Goal: Task Accomplishment & Management: Complete application form

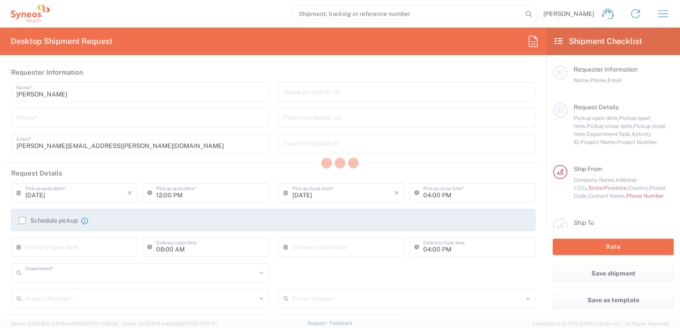
type input "3243"
type input "INC Research Clin Svcs Mexico"
type input "Mexico"
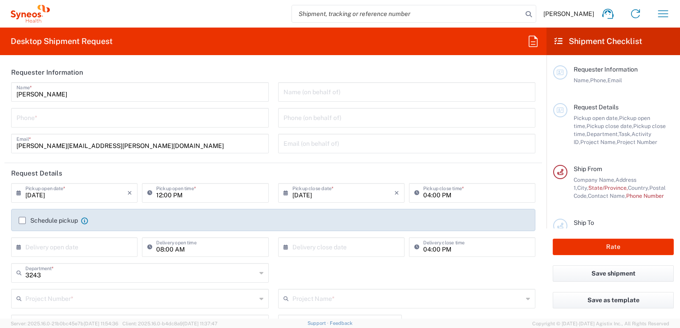
drag, startPoint x: 148, startPoint y: 109, endPoint x: 148, endPoint y: 115, distance: 6.2
click at [148, 109] on div "Phone *" at bounding box center [140, 118] width 258 height 20
click at [148, 115] on input "tel" at bounding box center [139, 117] width 247 height 16
click at [92, 117] on input "tel" at bounding box center [139, 117] width 247 height 16
click at [209, 168] on header "Request Details" at bounding box center [273, 173] width 538 height 20
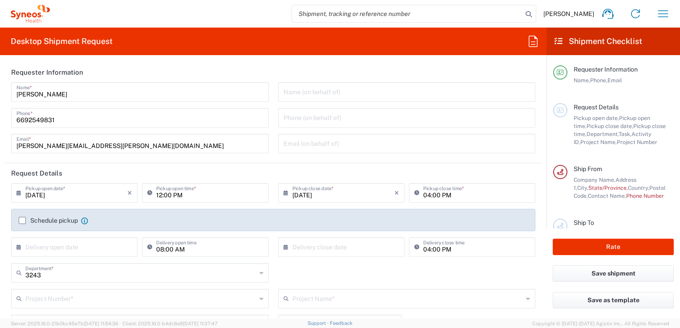
click at [14, 115] on div "6692549831 Phone *" at bounding box center [140, 118] width 258 height 20
click at [16, 118] on input "6692549831" at bounding box center [139, 117] width 247 height 16
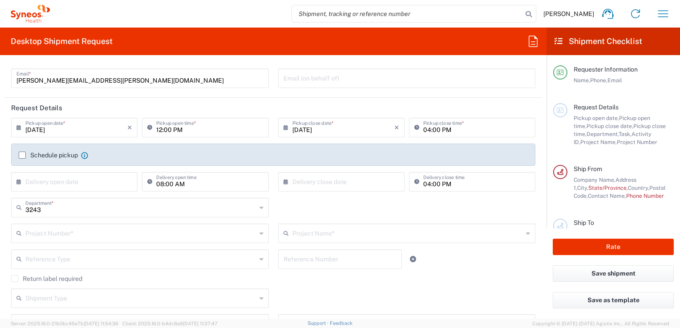
scroll to position [67, 0]
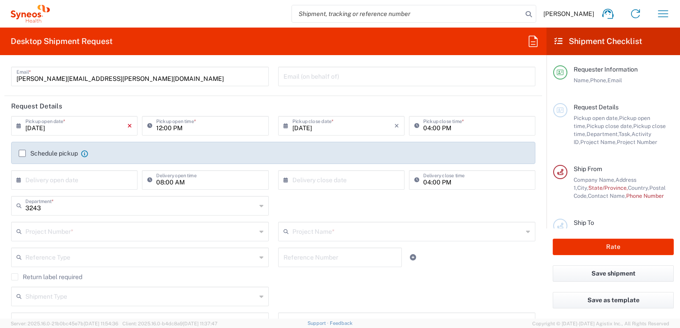
type input "+526692549831"
click at [129, 125] on icon "×" at bounding box center [129, 126] width 5 height 14
drag, startPoint x: 129, startPoint y: 125, endPoint x: 86, endPoint y: 122, distance: 42.8
click at [86, 122] on div "× Pickup open date *" at bounding box center [74, 126] width 126 height 20
click at [86, 122] on input "text" at bounding box center [76, 125] width 102 height 16
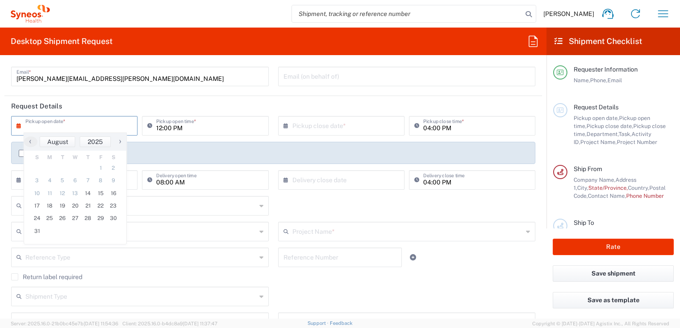
drag, startPoint x: 93, startPoint y: 130, endPoint x: 141, endPoint y: 230, distance: 110.1
click at [93, 130] on input "text" at bounding box center [76, 125] width 102 height 16
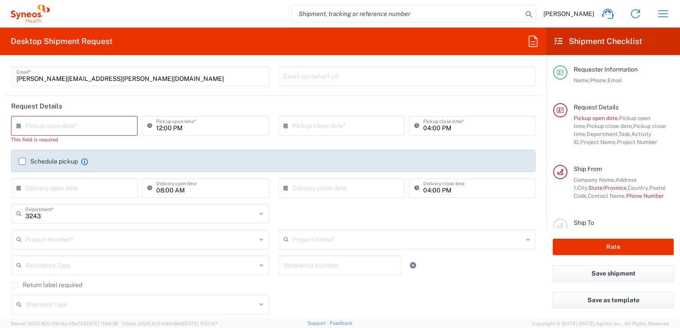
click at [91, 126] on input "text" at bounding box center [76, 125] width 102 height 16
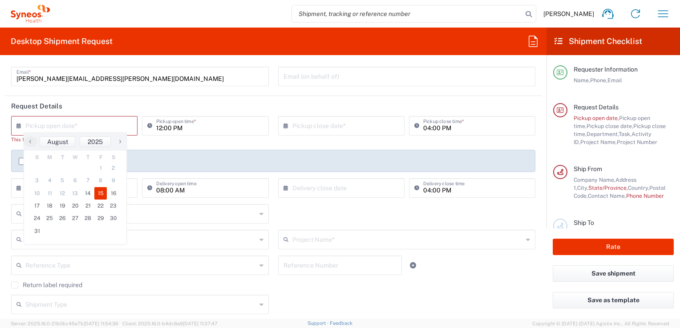
click at [99, 197] on span "15" at bounding box center [100, 193] width 13 height 12
type input "[DATE]"
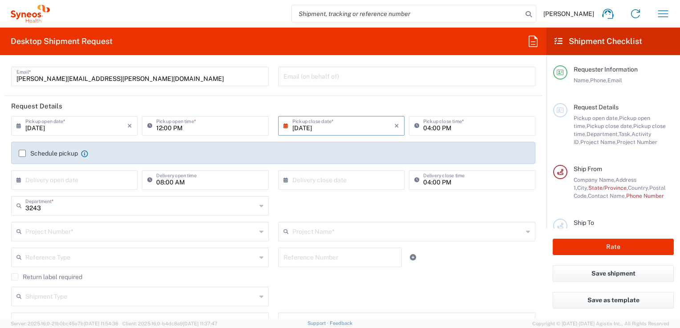
click at [2, 145] on form "Requester Information Abraham Martin Name * +526692549831 Phone * abraham.marti…" at bounding box center [273, 190] width 546 height 257
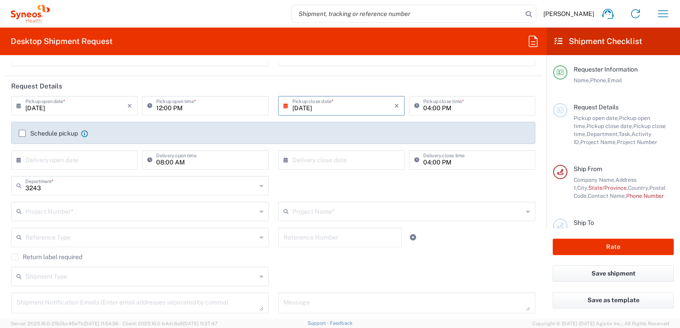
scroll to position [87, 0]
click at [125, 215] on input "text" at bounding box center [140, 211] width 231 height 16
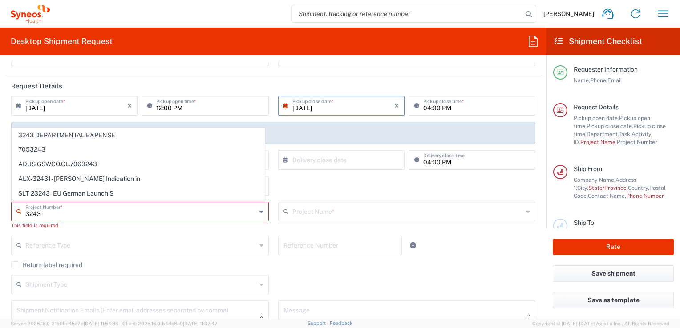
type input "3243"
click at [120, 236] on div "Reference Type" at bounding box center [140, 246] width 258 height 20
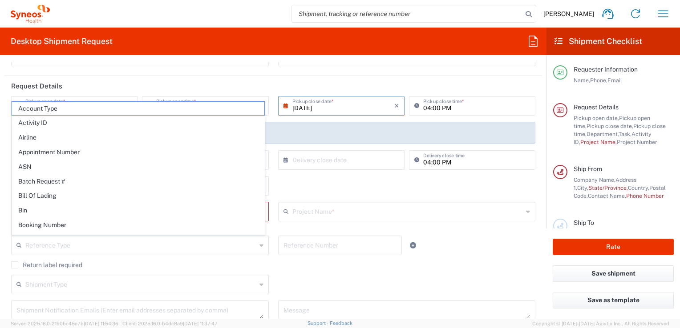
click at [0, 238] on html "Abraham Martin Home Shipment estimator Shipment tracking Desktop shipment reque…" at bounding box center [340, 164] width 680 height 328
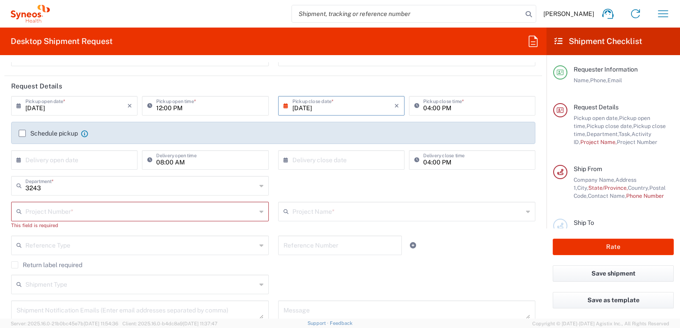
click at [0, 238] on form "Requester Information Abraham Martin Name * +526692549831 Phone * abraham.marti…" at bounding box center [273, 190] width 546 height 257
drag, startPoint x: 82, startPoint y: 191, endPoint x: 29, endPoint y: 103, distance: 102.8
click at [82, 191] on input "text" at bounding box center [140, 186] width 231 height 16
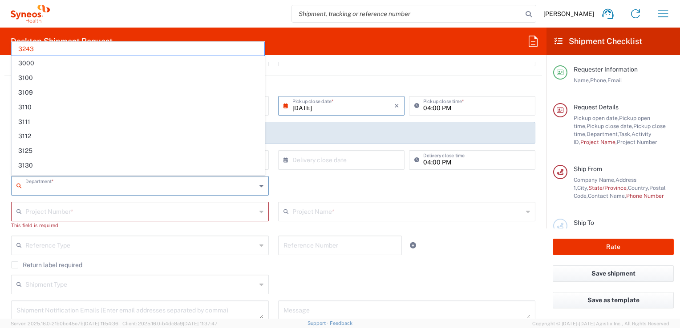
click at [57, 211] on input "text" at bounding box center [140, 211] width 231 height 16
type input "3243"
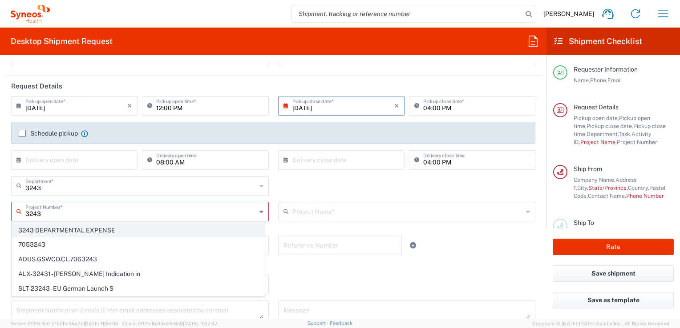
click at [103, 232] on span "3243 DEPARTMENTAL EXPENSE" at bounding box center [138, 231] width 252 height 14
type input "3243 DEPARTMENTAL EXPENSE"
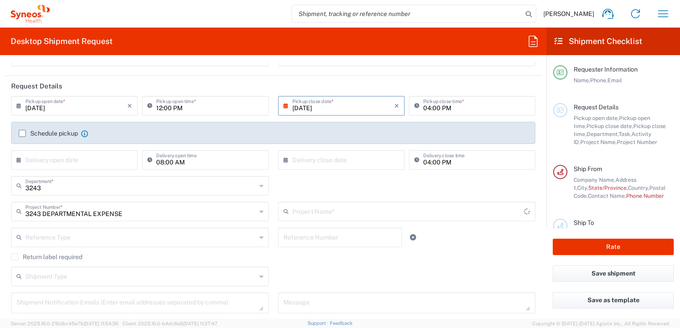
type input "3243 DEPARTMENTAL EXPENSE"
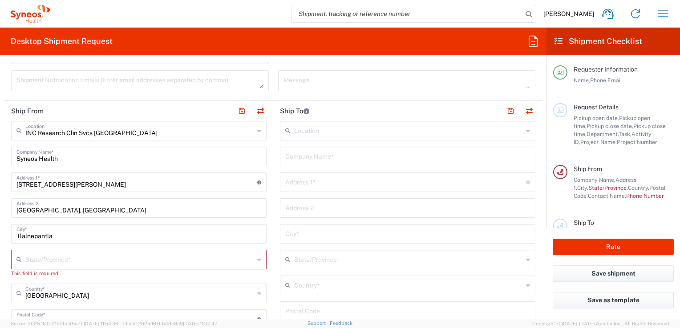
scroll to position [299, 0]
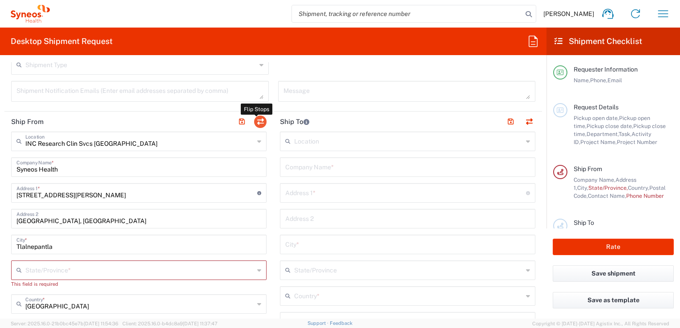
click at [255, 120] on button "button" at bounding box center [260, 122] width 12 height 12
type input "INC Research Clin Svcs Mexico"
type input "Syneos Health"
type input "Via Gustavo Baz 309 edificio A1 Piso 1"
type input "Colonia Industrial de Loma- Tlalnepantla de Baz, Centrum Park"
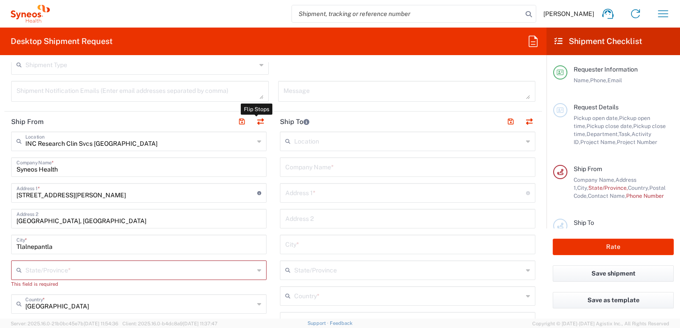
type input "Tlalnepantla"
type input "Mexico"
type input "54060"
type input "[PERSON_NAME]"
type input "abraham.martin@syneoshealth.com"
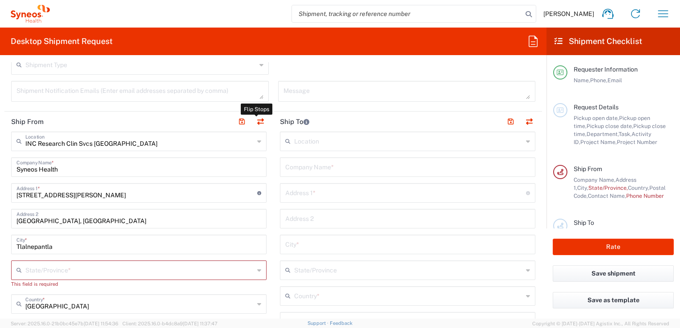
type input "EORI"
type input "TIN"
type input "KIN030716VB2"
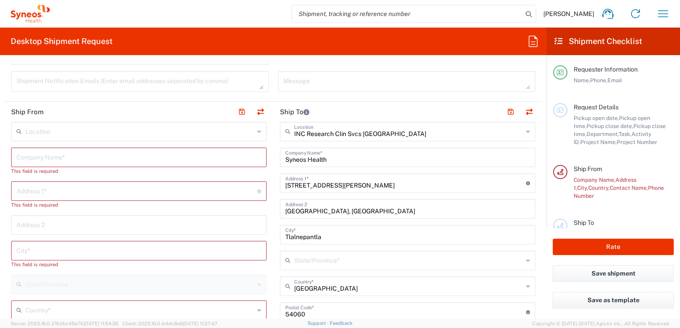
scroll to position [325, 0]
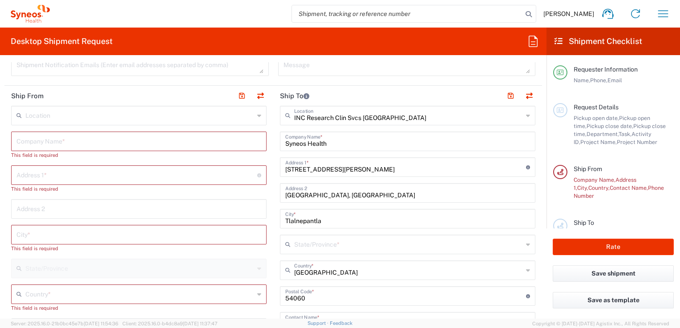
click at [126, 137] on input "text" at bounding box center [138, 141] width 245 height 16
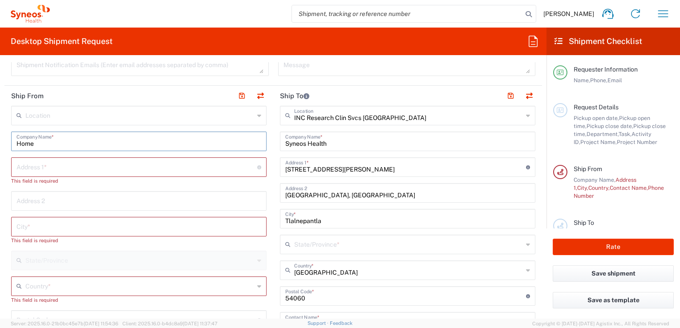
type input "Home"
click at [77, 168] on input "text" at bounding box center [136, 167] width 241 height 16
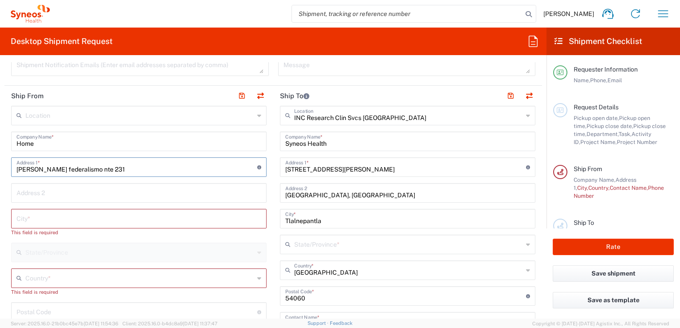
type input "Calzada federalismo nte 231"
click at [105, 220] on input "text" at bounding box center [138, 218] width 245 height 16
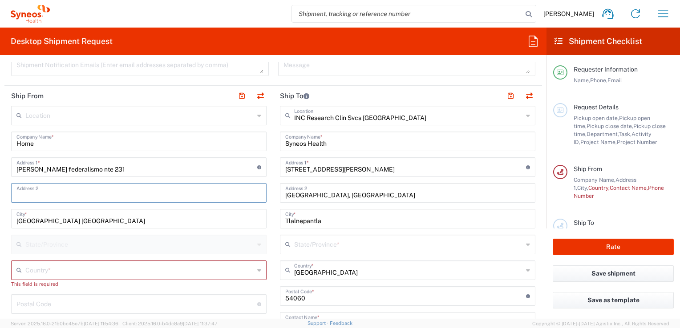
click at [75, 195] on input "text" at bounding box center [138, 193] width 245 height 16
drag, startPoint x: 81, startPoint y: 222, endPoint x: 52, endPoint y: 220, distance: 29.0
click at [52, 220] on input "Guadalajara Jalisco" at bounding box center [138, 218] width 245 height 16
type input "Guadalajara"
click at [36, 193] on input "text" at bounding box center [138, 193] width 245 height 16
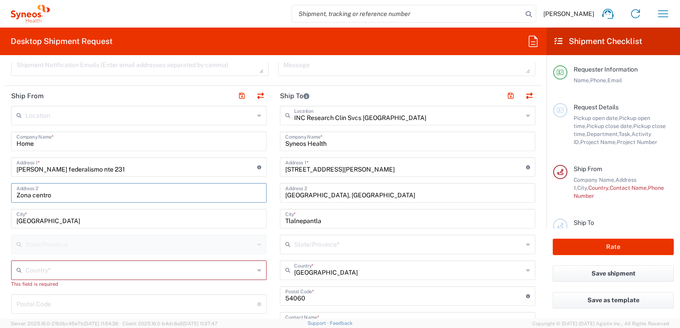
type input "Zona centro"
click at [158, 223] on input "Guadalajara" at bounding box center [138, 218] width 245 height 16
click at [157, 269] on input "text" at bounding box center [139, 270] width 229 height 16
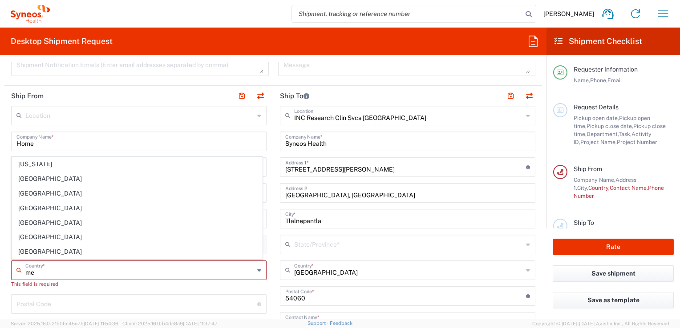
type input "American Samoa"
type input "Sender/Shipper"
type input "Delivery Duty Paid"
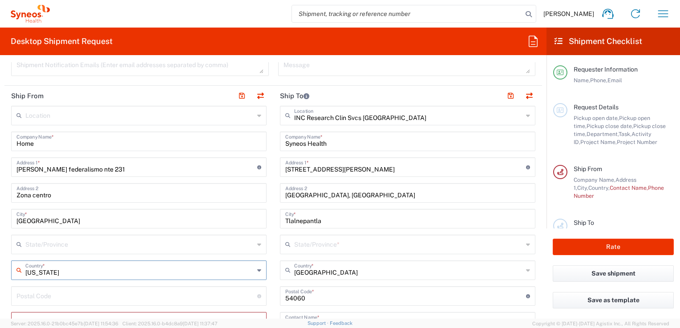
click at [275, 217] on main "INC Research Clin Svcs Mexico Location INC Research Clin Svcs Mexico Addison Wh…" at bounding box center [407, 293] width 269 height 374
click at [206, 271] on input "American Samoa" at bounding box center [139, 270] width 229 height 16
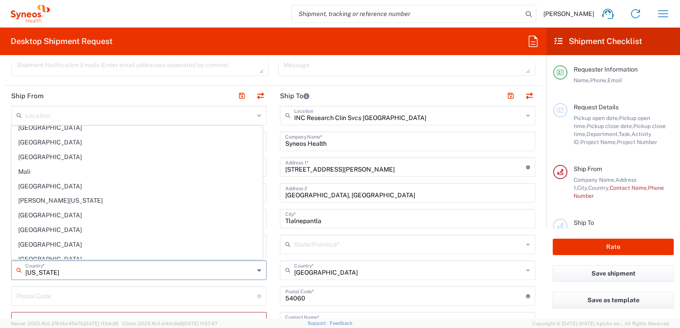
scroll to position [1953, 0]
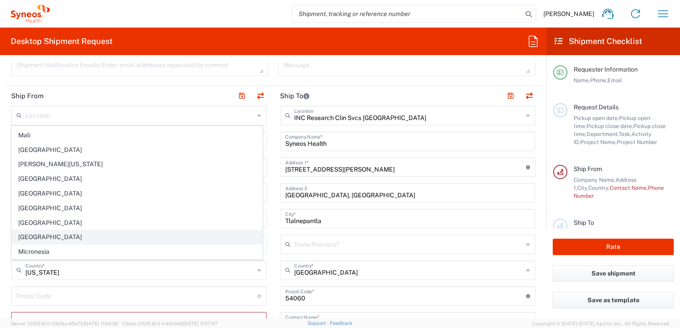
click at [81, 231] on span "Mexico" at bounding box center [137, 238] width 250 height 14
type input "Mexico"
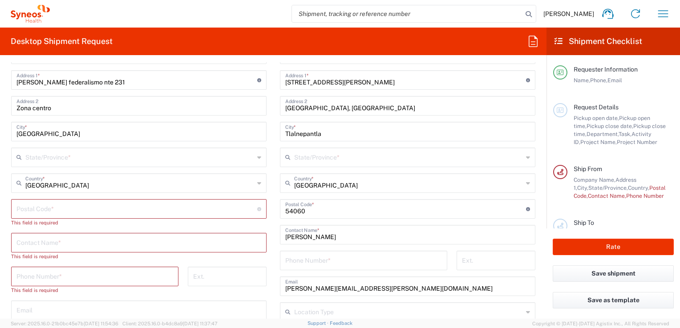
scroll to position [417, 0]
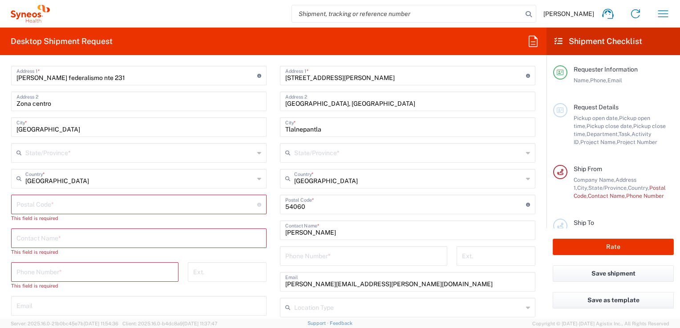
click at [95, 162] on div "Location Addison Whitney LLC-Morrisvile NC US Barcelona-Syneos Health BioSector…" at bounding box center [138, 226] width 255 height 424
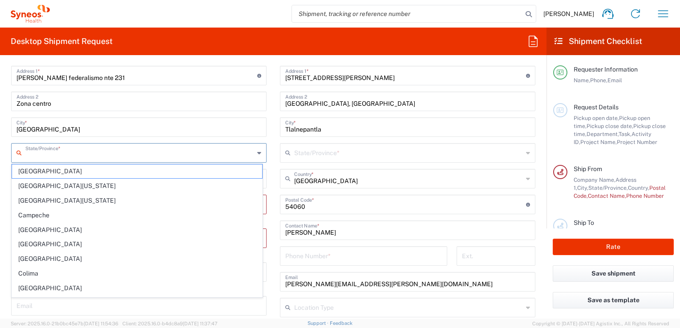
click at [123, 152] on input "text" at bounding box center [139, 153] width 229 height 16
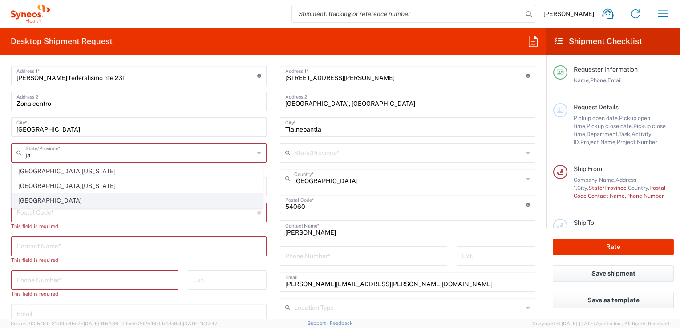
click at [31, 199] on span "Jalisco" at bounding box center [137, 201] width 250 height 14
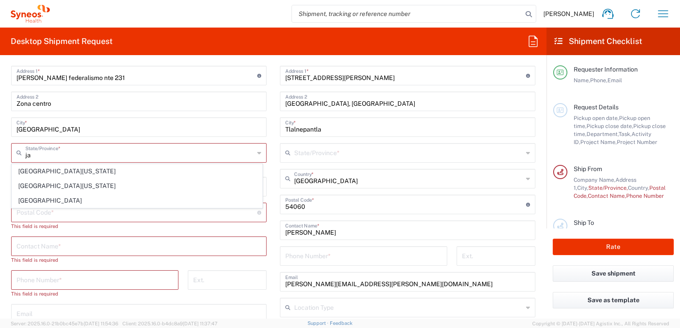
type input "Jalisco"
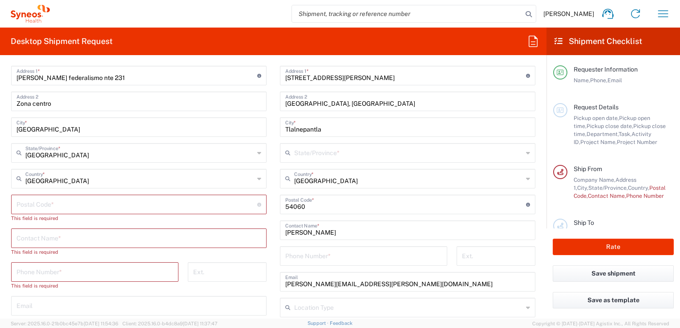
click at [60, 209] on input "undefined" at bounding box center [136, 204] width 241 height 16
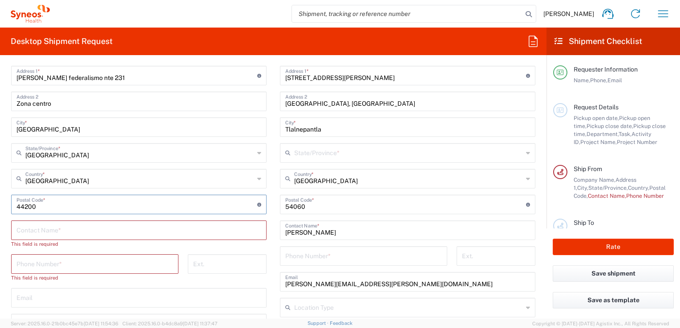
type input "44200"
click at [108, 230] on input "text" at bounding box center [138, 230] width 245 height 16
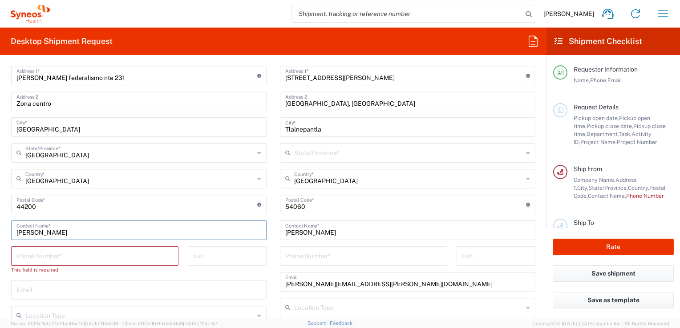
type input "[PERSON_NAME]"
click at [106, 255] on input "tel" at bounding box center [94, 256] width 157 height 16
type input "6"
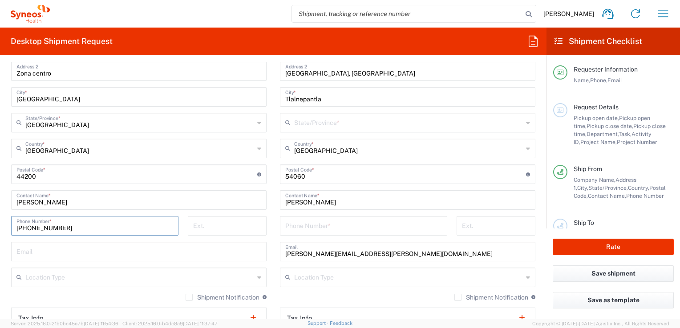
type input "+526692549831"
click at [182, 253] on input "text" at bounding box center [138, 251] width 245 height 16
click at [209, 253] on input "text" at bounding box center [138, 251] width 245 height 16
type input "abraham.martin@syneoshealth.com"
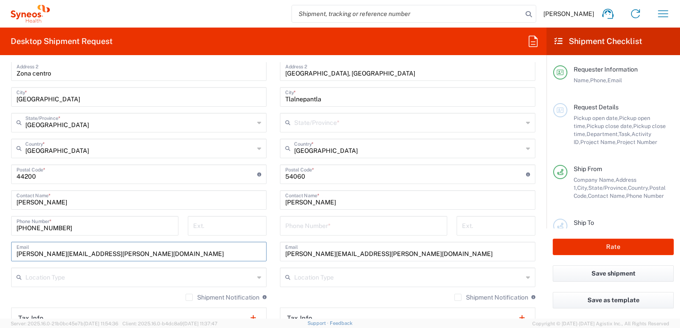
scroll to position [495, 0]
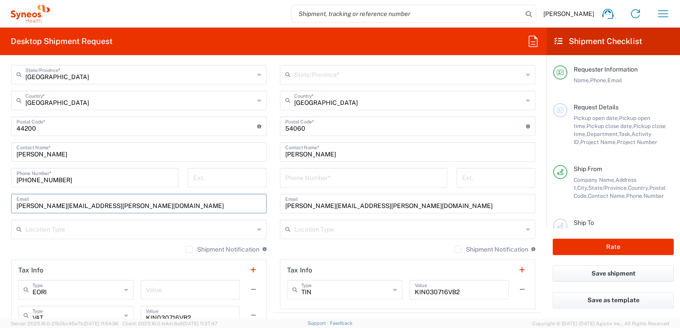
click at [203, 231] on input "text" at bounding box center [139, 229] width 229 height 16
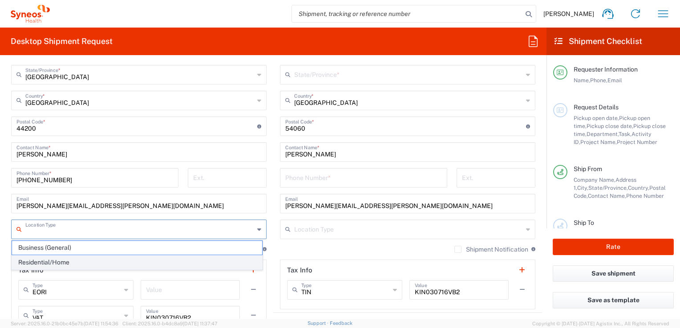
click at [180, 264] on span "Residential/Home" at bounding box center [137, 263] width 250 height 14
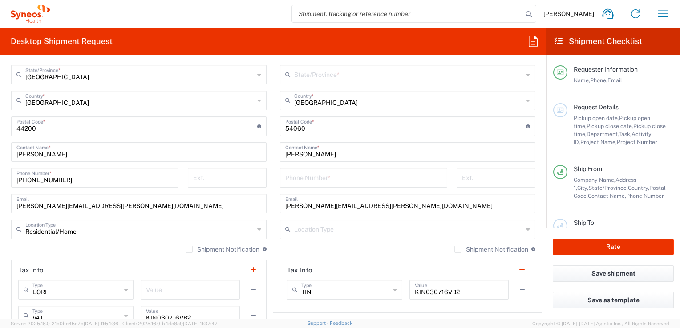
click at [212, 229] on input "Residential/Home" at bounding box center [139, 229] width 229 height 16
type input "Residential/Home"
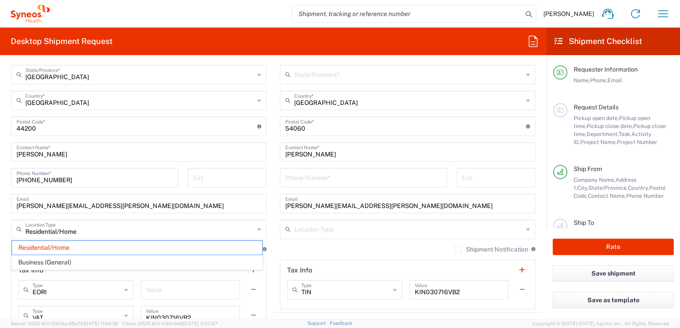
click at [267, 232] on main "Location Addison Whitney LLC-Morrisvile NC US Barcelona-Syneos Health BioSector…" at bounding box center [138, 136] width 269 height 400
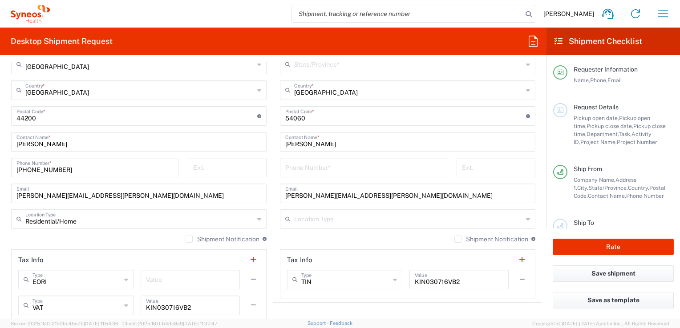
scroll to position [506, 0]
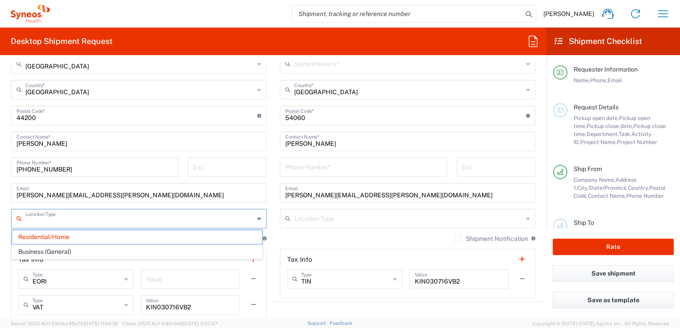
click at [158, 214] on input "text" at bounding box center [139, 218] width 229 height 16
click at [273, 217] on main "INC Research Clin Svcs Mexico Location INC Research Clin Svcs Mexico Addison Wh…" at bounding box center [407, 112] width 269 height 374
type input "Residential/Home"
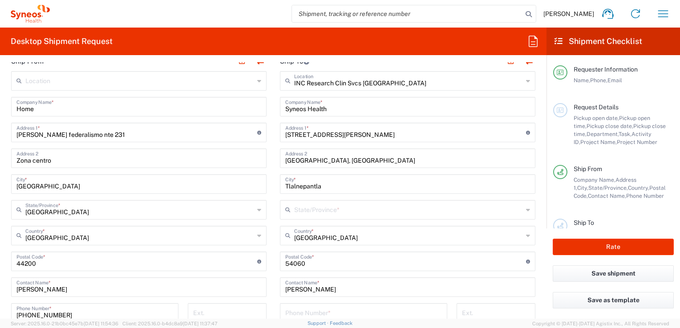
scroll to position [349, 0]
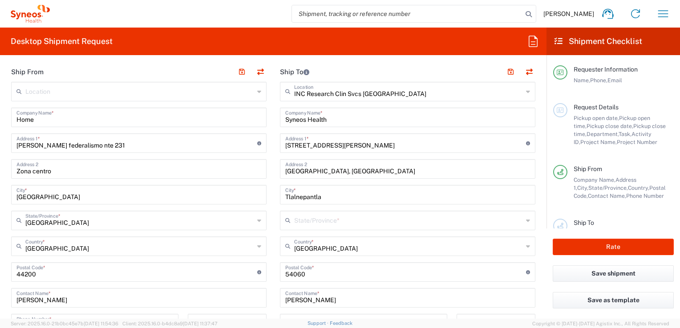
click at [257, 93] on icon at bounding box center [259, 92] width 4 height 14
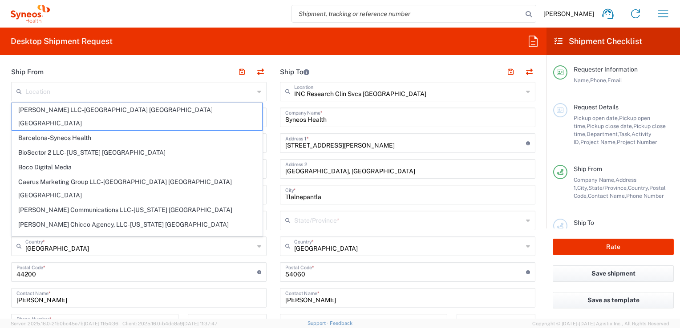
click at [273, 100] on main "INC Research Clin Svcs Mexico Location INC Research Clin Svcs Mexico Addison Wh…" at bounding box center [407, 269] width 269 height 374
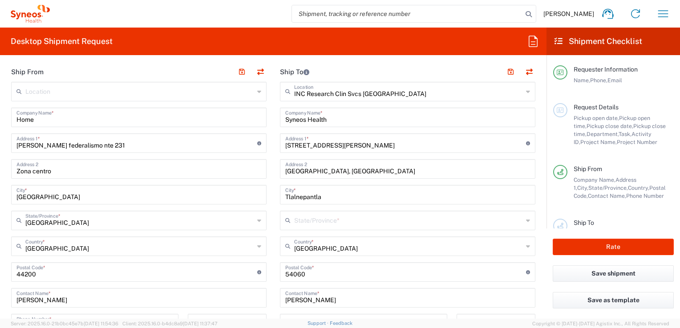
click at [273, 100] on main "INC Research Clin Svcs Mexico Location INC Research Clin Svcs Mexico Addison Wh…" at bounding box center [407, 269] width 269 height 374
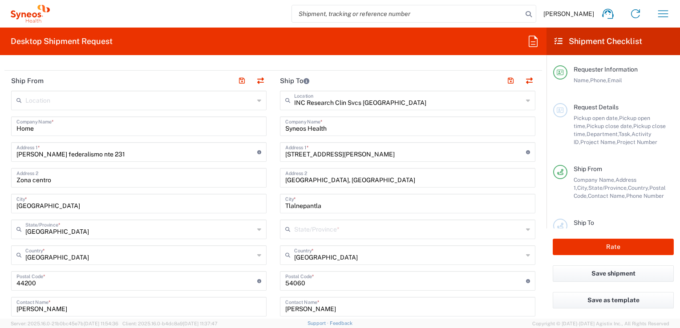
scroll to position [339, 0]
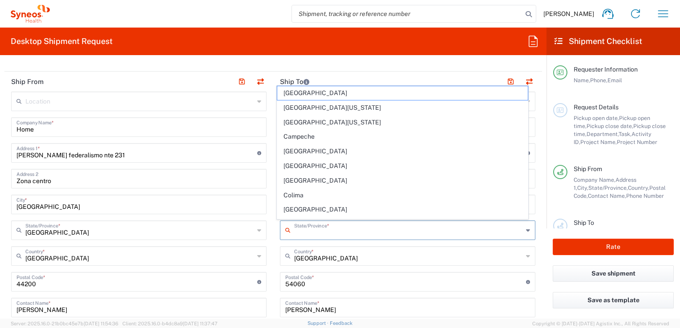
click at [417, 230] on input "text" at bounding box center [408, 230] width 229 height 16
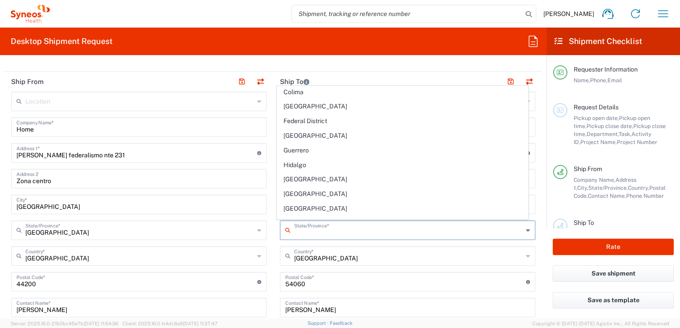
scroll to position [114, 0]
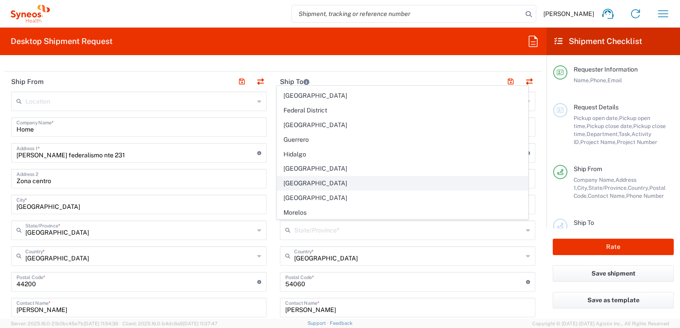
click at [402, 179] on span "Mexico State" at bounding box center [402, 184] width 250 height 14
type input "Mexico State"
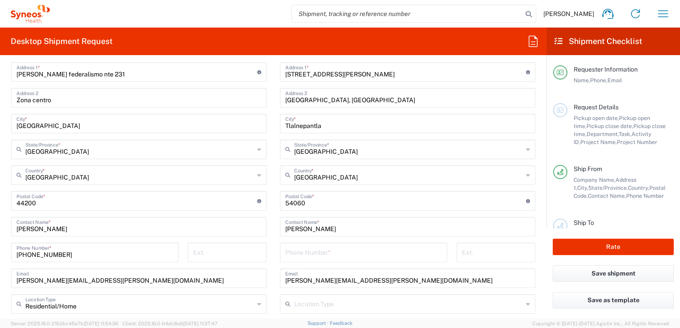
scroll to position [421, 0]
click at [346, 227] on input "[PERSON_NAME]" at bounding box center [407, 226] width 245 height 16
drag, startPoint x: 346, startPoint y: 227, endPoint x: 239, endPoint y: 251, distance: 109.8
click at [346, 227] on input "[PERSON_NAME]" at bounding box center [407, 226] width 245 height 16
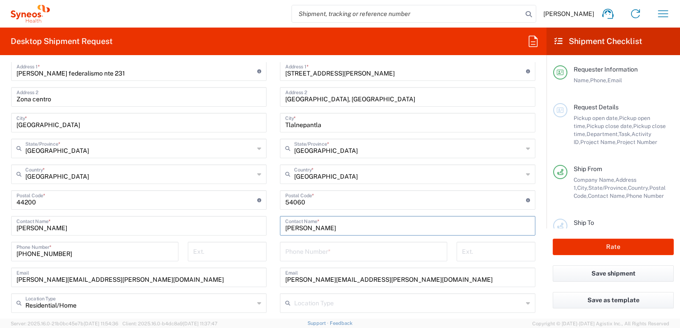
click at [346, 227] on input "[PERSON_NAME]" at bounding box center [407, 226] width 245 height 16
type input "Abraham GastelumAbraham Martin"
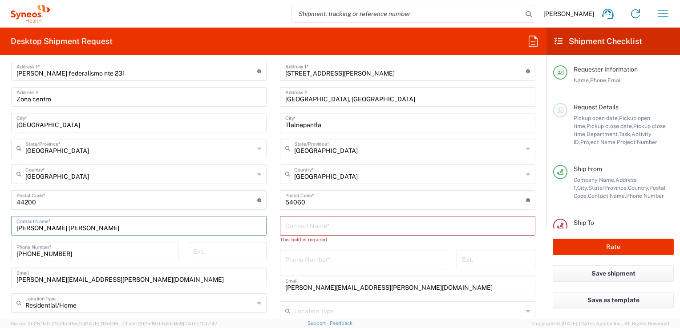
type input "[PERSON_NAME]"
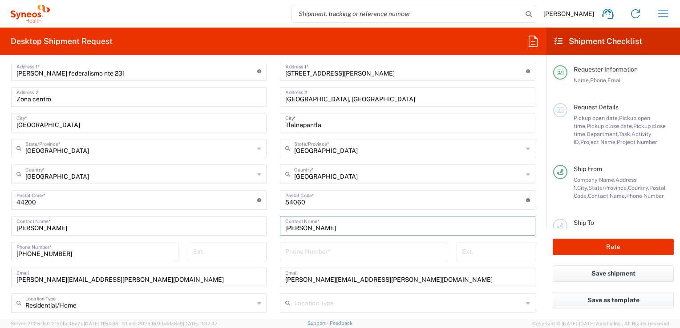
type input "[PERSON_NAME]"
click at [296, 248] on input "tel" at bounding box center [363, 251] width 157 height 16
type input "+525565990091"
drag, startPoint x: 328, startPoint y: 282, endPoint x: 263, endPoint y: 271, distance: 65.0
click at [263, 271] on div "Ship From Location Addison Whitney LLC-Morrisvile NC US Barcelona-Syneos Health…" at bounding box center [273, 201] width 538 height 423
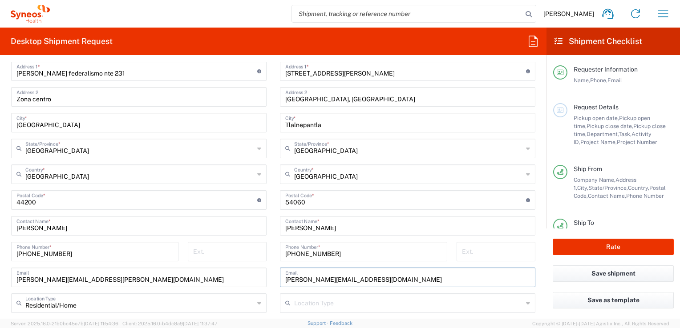
type input "luis.perezaguilar@syneoshealth.com"
click at [275, 255] on div "+525565990091 Phone Number *" at bounding box center [363, 255] width 177 height 26
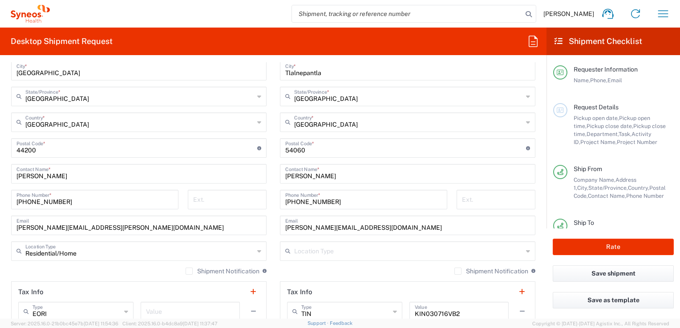
scroll to position [503, 0]
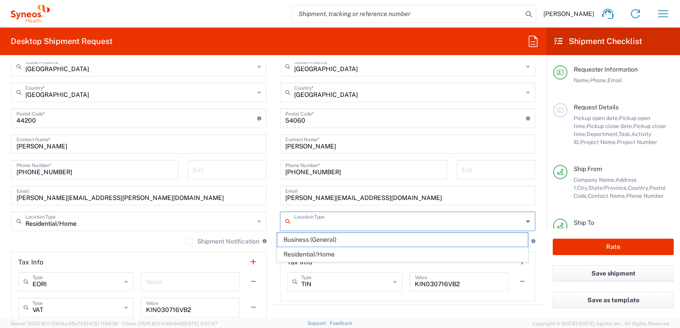
click at [402, 215] on input "text" at bounding box center [408, 221] width 229 height 16
click at [294, 238] on span "Business (General)" at bounding box center [402, 240] width 250 height 14
type input "Business (General)"
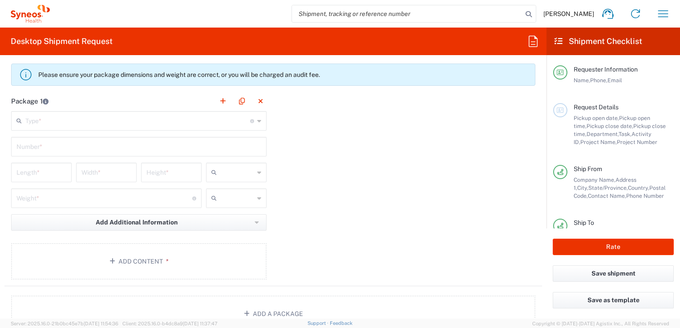
scroll to position [790, 0]
click at [247, 127] on div "Type * Material used to package goods" at bounding box center [138, 122] width 255 height 20
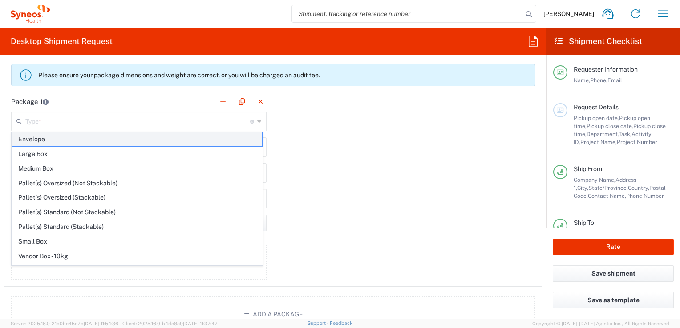
click at [51, 138] on span "Envelope" at bounding box center [137, 140] width 250 height 14
type input "Envelope"
type input "1"
type input "9.5"
type input "12.5"
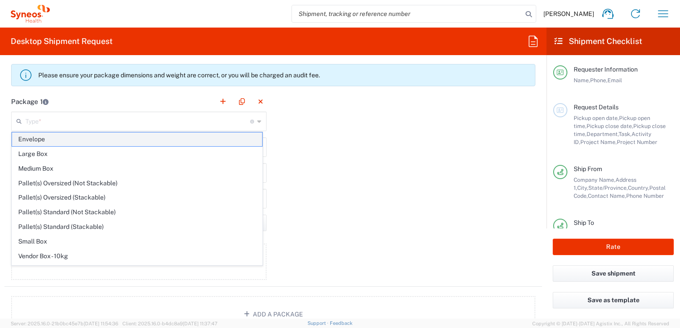
type input "0.25"
type input "in"
type input "0.45"
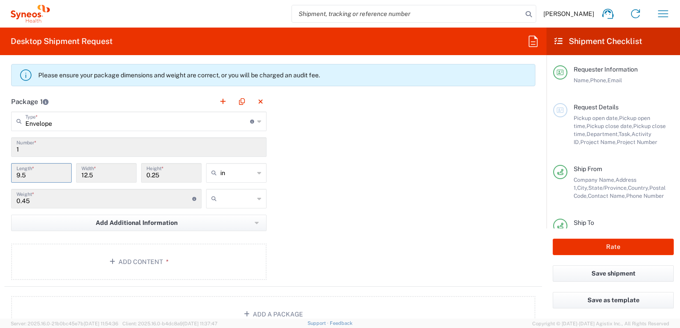
click at [29, 170] on input "9.5" at bounding box center [41, 173] width 50 height 16
click at [44, 176] on input "9.5" at bounding box center [41, 173] width 50 height 16
click at [257, 177] on icon at bounding box center [259, 173] width 4 height 14
drag, startPoint x: 256, startPoint y: 177, endPoint x: 253, endPoint y: 183, distance: 7.2
click at [257, 177] on icon at bounding box center [259, 173] width 4 height 14
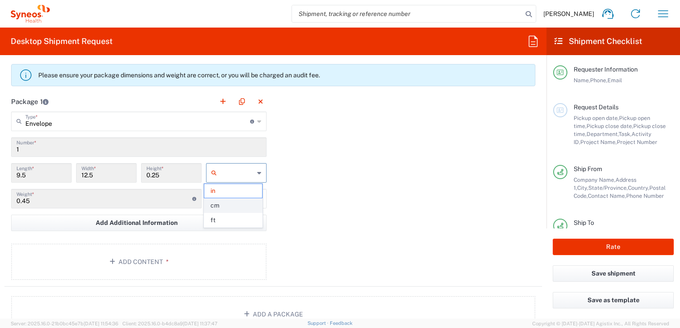
click at [225, 203] on span "cm" at bounding box center [233, 206] width 58 height 14
type input "24.13"
type input "31.75"
type input "0.64"
type input "cm"
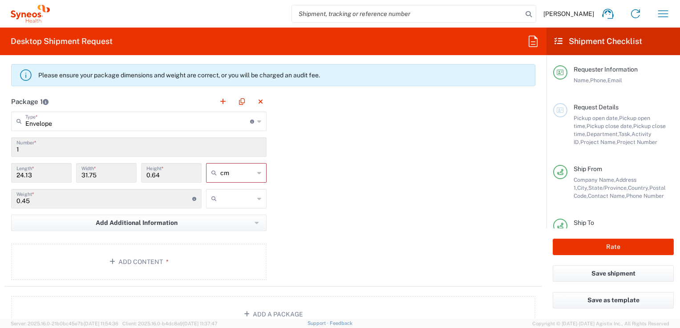
click at [235, 201] on input "text" at bounding box center [237, 199] width 34 height 14
click at [234, 221] on span "kgs" at bounding box center [233, 217] width 58 height 14
type input "kgs"
click at [147, 271] on button "Add Content *" at bounding box center [138, 262] width 255 height 36
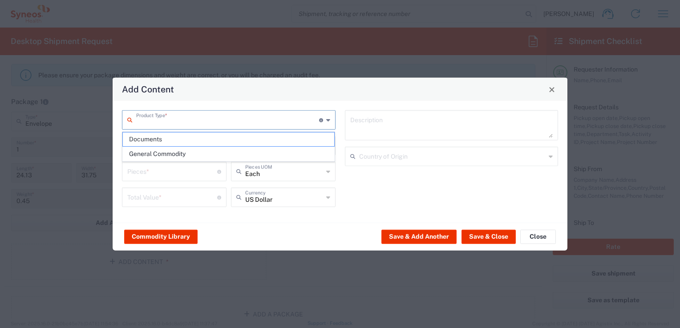
click at [208, 122] on input "text" at bounding box center [227, 120] width 183 height 16
click at [187, 145] on span "Documents" at bounding box center [229, 140] width 212 height 14
type input "Documents"
type input "1"
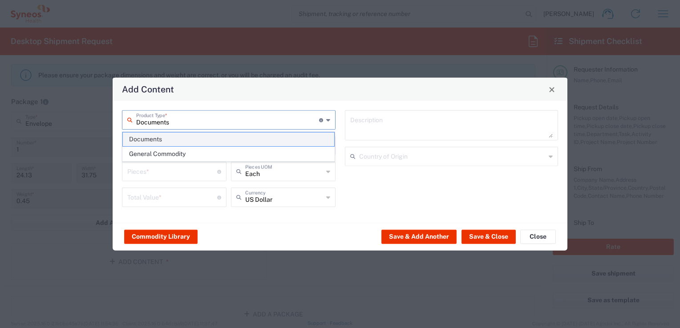
type input "1"
type textarea "Documents"
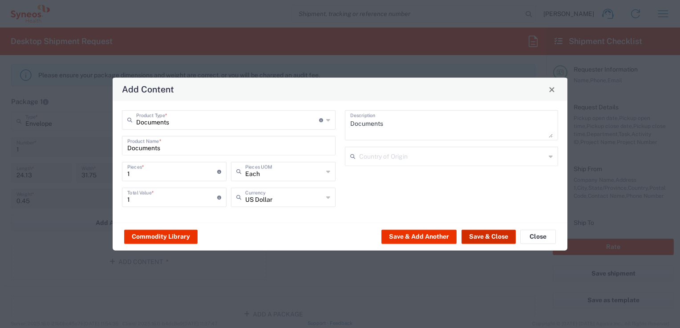
click at [489, 236] on button "Save & Close" at bounding box center [488, 237] width 54 height 14
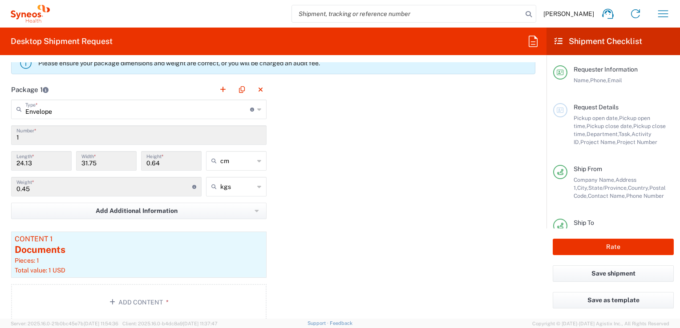
scroll to position [797, 0]
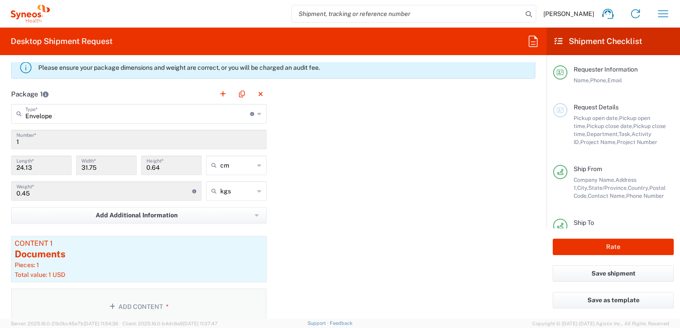
click at [151, 311] on button "Add Content *" at bounding box center [138, 307] width 255 height 36
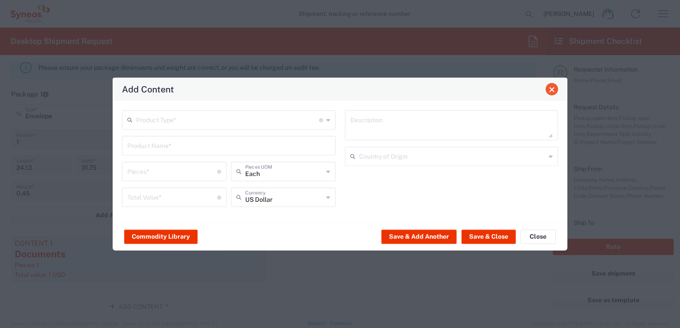
click at [554, 88] on span "Close" at bounding box center [552, 89] width 6 height 6
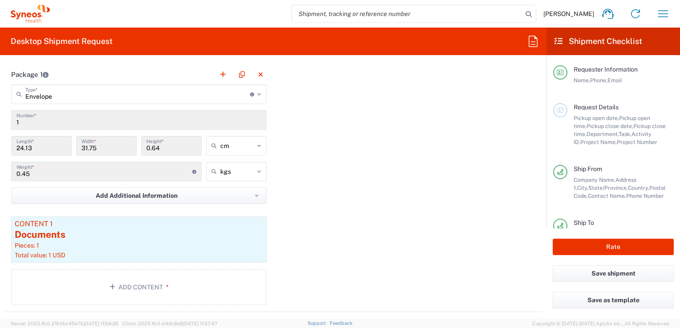
scroll to position [815, 0]
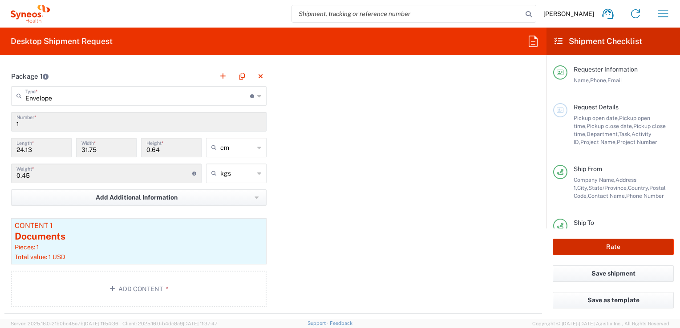
click at [581, 251] on button "Rate" at bounding box center [613, 247] width 121 height 16
type input "3243 DEPARTMENTAL EXPENSE"
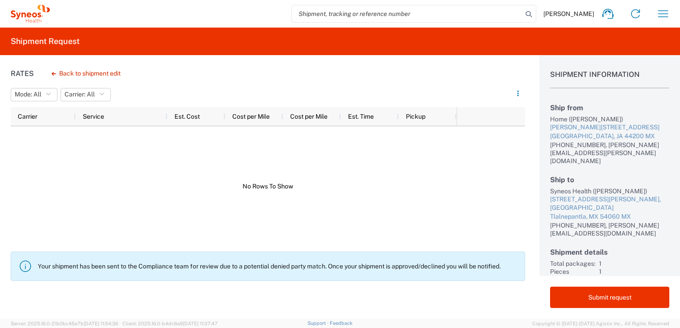
click at [181, 270] on p "Your shipment has been sent to the Compliance team for review due to a potentia…" at bounding box center [278, 267] width 480 height 8
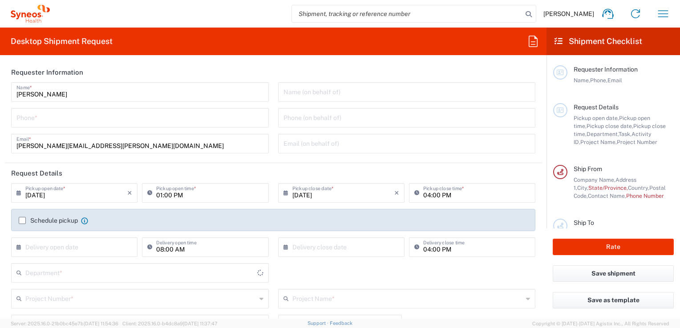
type input "Mexico"
type input "3243"
type input "INC Research Clin Svcs Mexico"
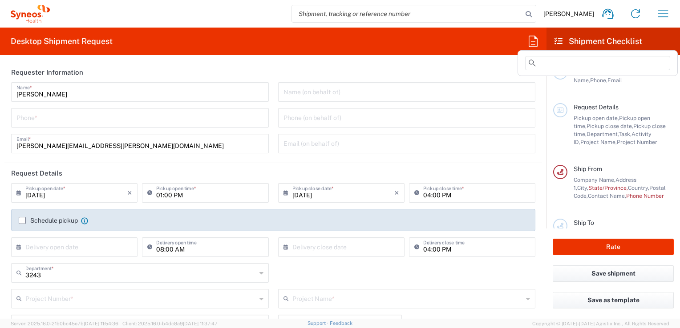
click at [529, 44] on icon at bounding box center [533, 41] width 9 height 11
click at [582, 38] on h2 "Shipment Checklist" at bounding box center [598, 41] width 88 height 11
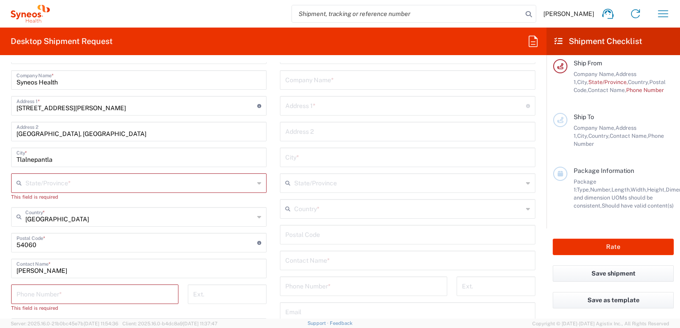
scroll to position [263, 0]
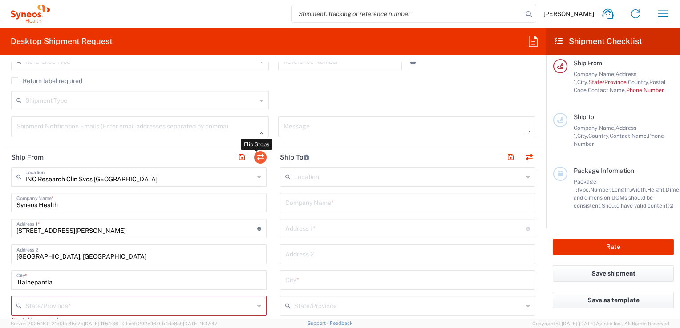
click at [255, 151] on button "button" at bounding box center [260, 157] width 12 height 12
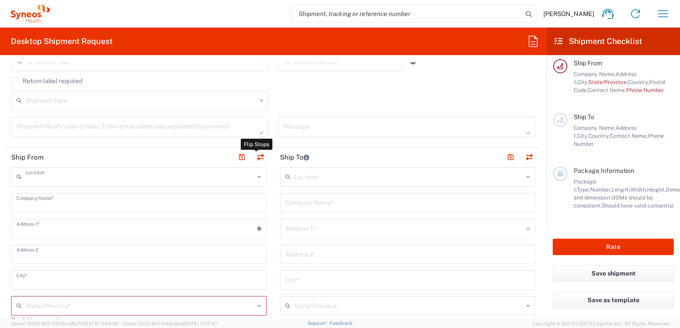
type input "INC Research Clin Svcs Mexico"
type input "Syneos Health"
type input "Via Gustavo Baz 309 edificio A1 Piso 1"
type input "Colonia Industrial de Loma- Tlalnepantla de Baz, Centrum Park"
type input "Tlalnepantla"
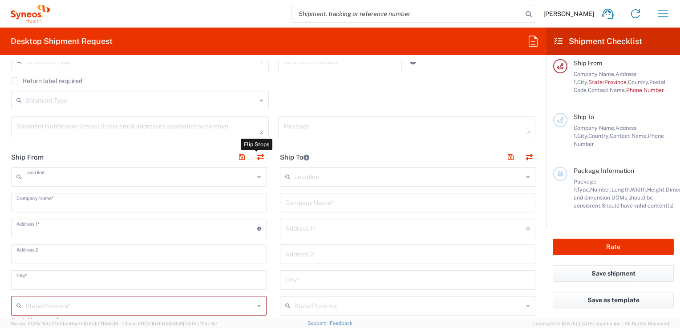
type input "Mexico"
type input "54060"
type input "[PERSON_NAME]"
type input "abraham.martin@syneoshealth.com"
type input "EORI"
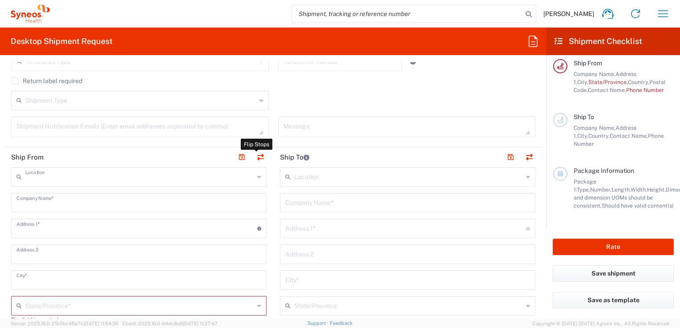
type input "VAT"
type input "KIN030716VB2"
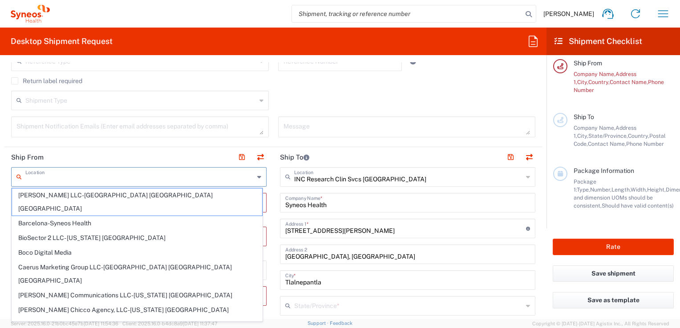
click at [100, 182] on input "text" at bounding box center [139, 177] width 229 height 16
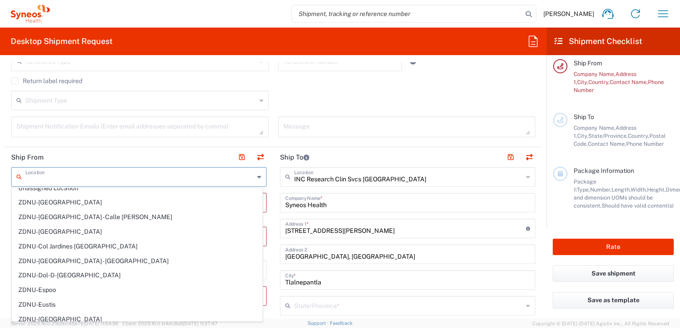
scroll to position [2038, 0]
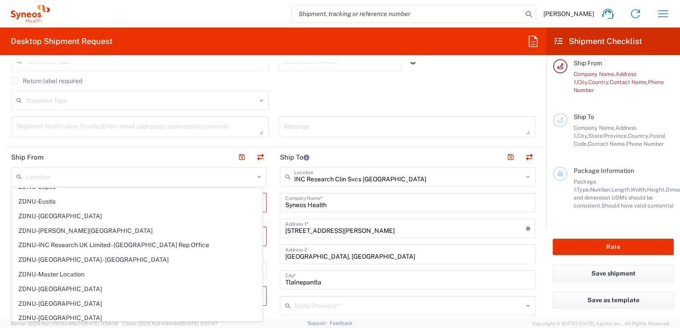
click at [12, 146] on agx-form-section "Request Details 08/14/2025 × Pickup open date * Cancel Apply 01:00 PM Pickup op…" at bounding box center [273, 23] width 538 height 247
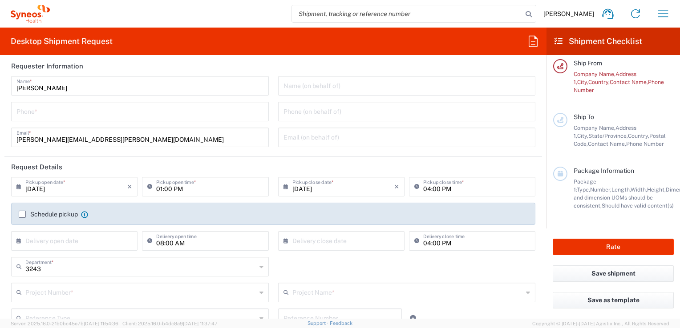
scroll to position [0, 0]
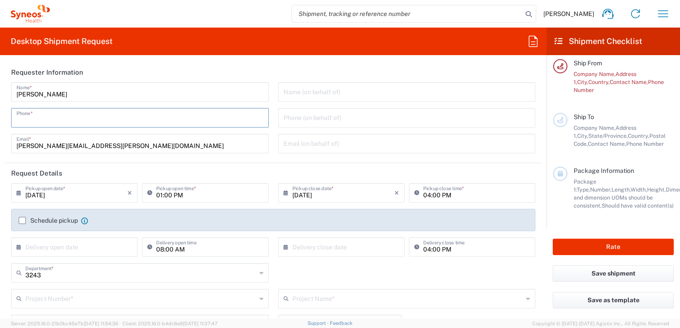
click at [61, 122] on input "tel" at bounding box center [139, 117] width 247 height 16
click at [88, 111] on input "tel" at bounding box center [139, 117] width 247 height 16
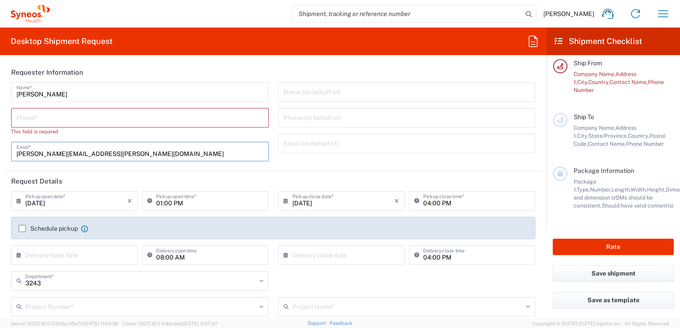
click at [209, 148] on input "abraham.martin@syneoshealth.com" at bounding box center [139, 151] width 247 height 16
click at [227, 167] on div "Abraham Martin Name * Phone * This field is required abraham.martin@syneoshealt…" at bounding box center [140, 124] width 267 height 85
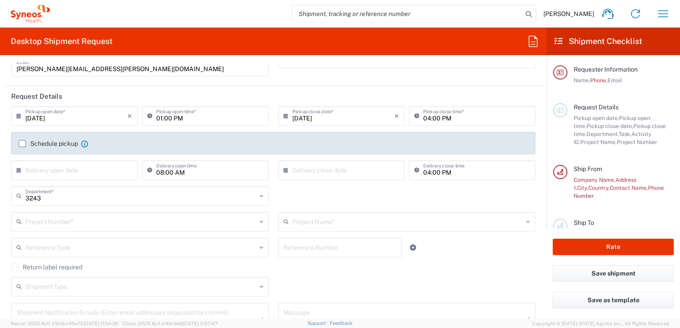
click at [565, 43] on h2 "Shipment Checklist" at bounding box center [598, 41] width 88 height 11
click at [81, 42] on h2 "Desktop Shipment Request" at bounding box center [62, 41] width 102 height 11
click at [668, 11] on icon "button" at bounding box center [663, 14] width 14 height 14
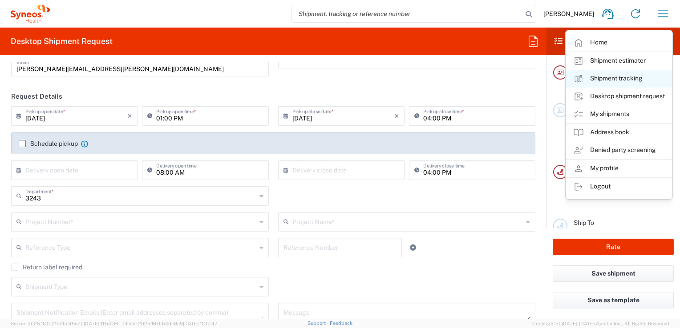
click at [605, 76] on link "Shipment tracking" at bounding box center [619, 79] width 106 height 18
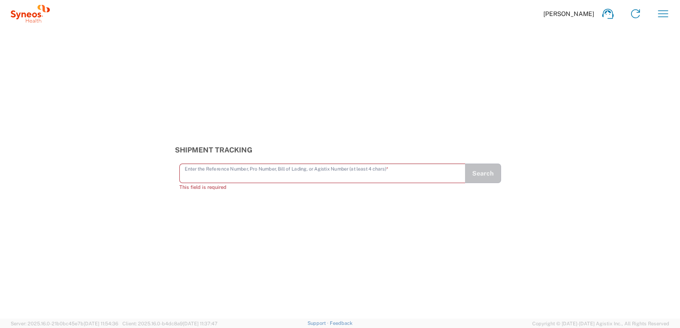
paste input "56499890"
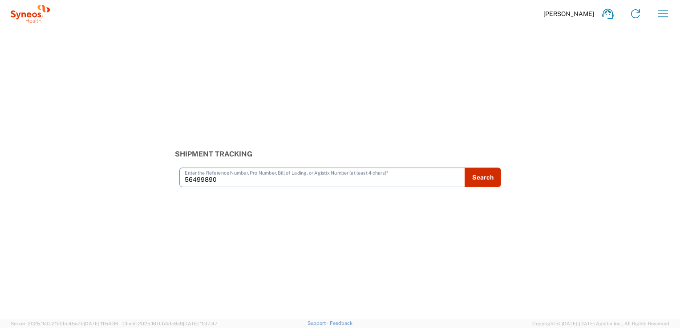
type input "56499890"
click at [486, 185] on button "Search" at bounding box center [483, 178] width 36 height 20
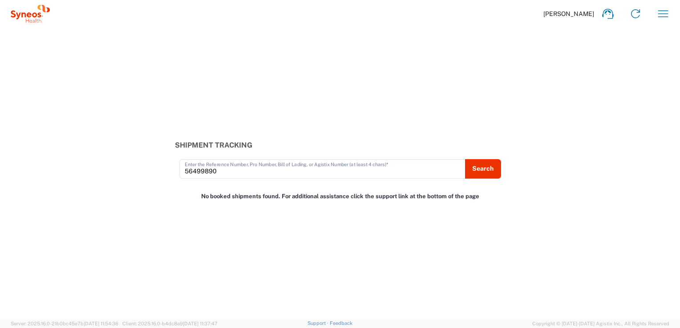
click at [675, 15] on div "Abraham Martin Home Shipment estimator Shipment tracking Desktop shipment reque…" at bounding box center [363, 13] width 627 height 21
click at [668, 12] on icon "button" at bounding box center [663, 14] width 14 height 14
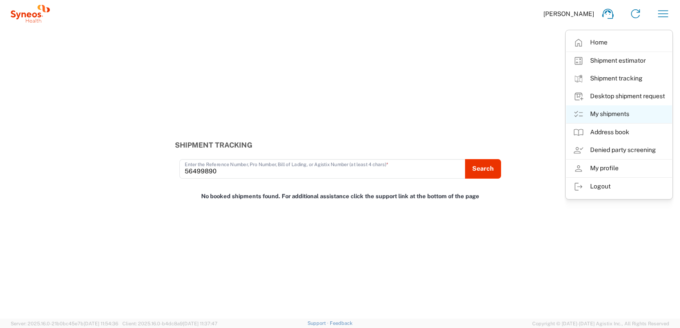
click at [609, 114] on link "My shipments" at bounding box center [619, 114] width 106 height 18
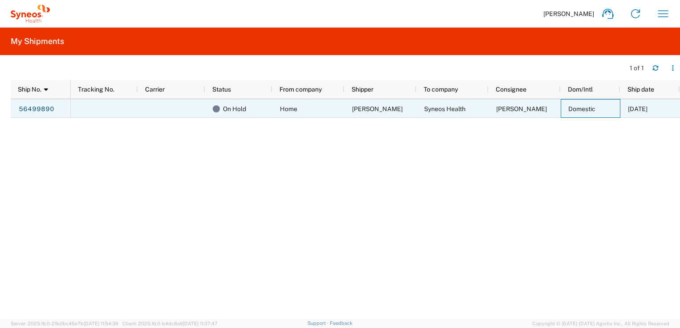
click at [580, 105] on span "Domestic" at bounding box center [581, 108] width 27 height 7
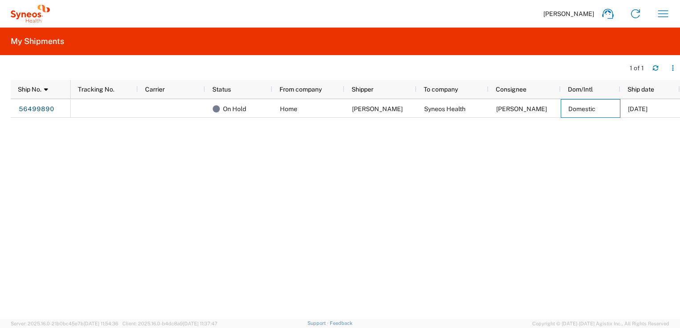
click at [422, 243] on div "On Hold Home Abraham Gastelum Syneos Health Luis Aguilar Domestic 08/15/2025" at bounding box center [375, 209] width 609 height 220
click at [360, 266] on div "On Hold Home Abraham Gastelum Syneos Health Luis Aguilar Domestic 08/15/2025" at bounding box center [375, 209] width 609 height 220
click at [261, 237] on div "On Hold Home [PERSON_NAME] Syneos Health [PERSON_NAME] Domestic [DATE]" at bounding box center [375, 209] width 609 height 220
